Goal: Use online tool/utility

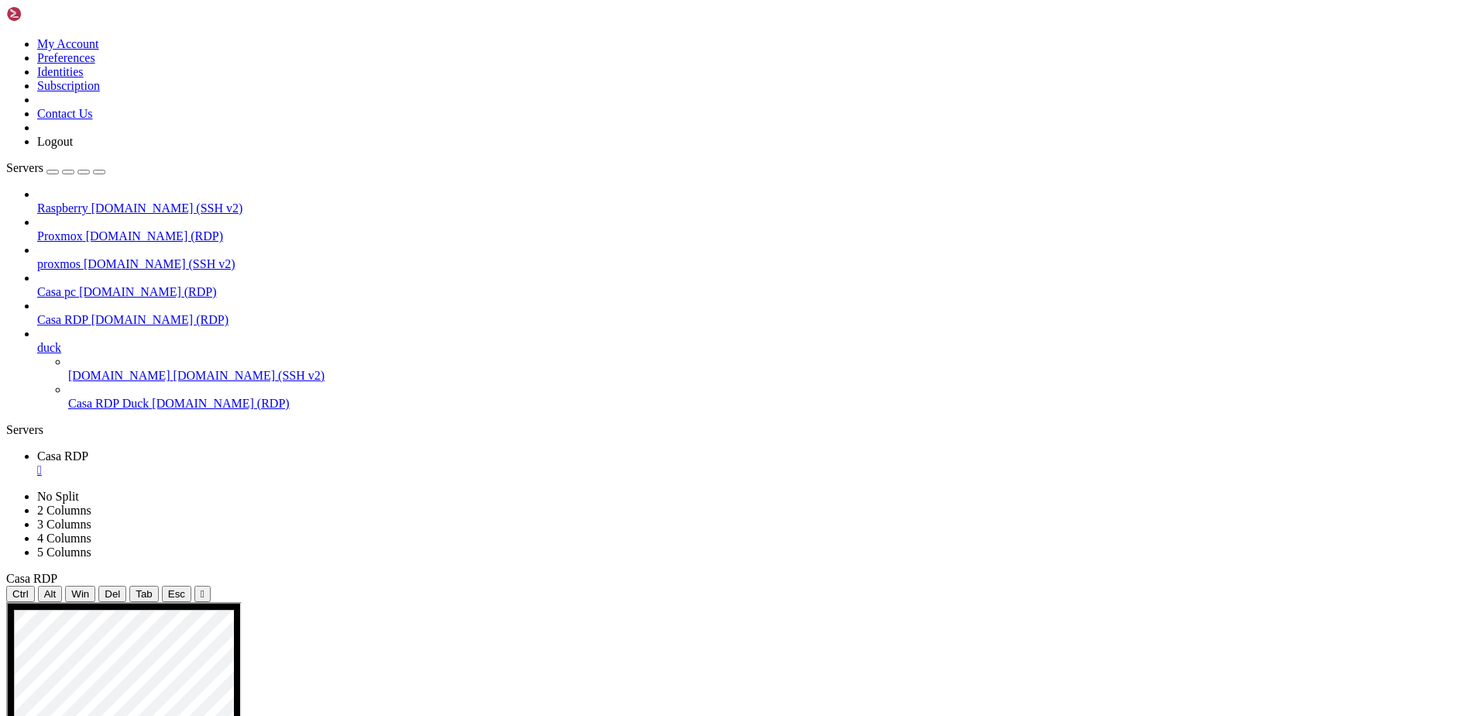
drag, startPoint x: 303, startPoint y: 613, endPoint x: 266, endPoint y: 609, distance: 36.6
drag, startPoint x: 1146, startPoint y: 638, endPoint x: 1174, endPoint y: 638, distance: 27.1
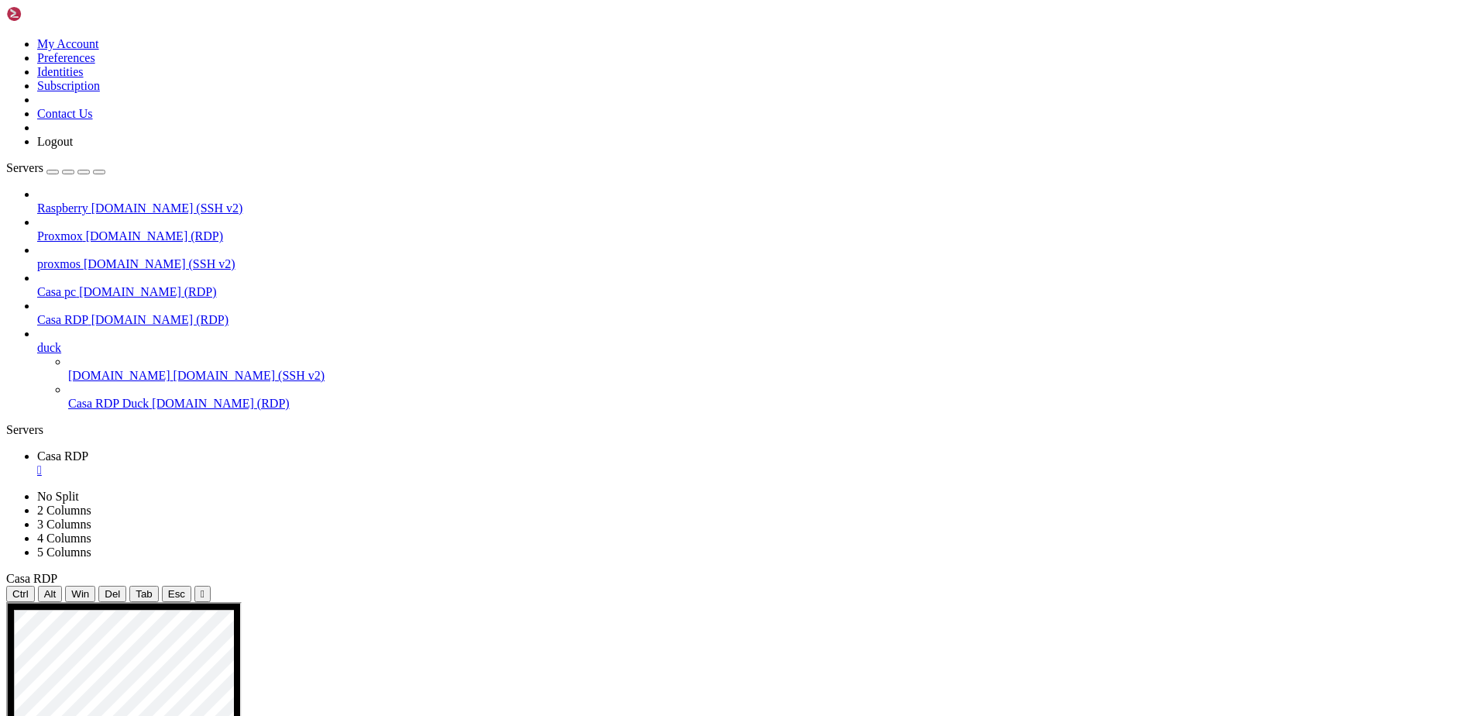
drag, startPoint x: 350, startPoint y: 718, endPoint x: 258, endPoint y: 892, distance: 196.5
